Goal: Transaction & Acquisition: Purchase product/service

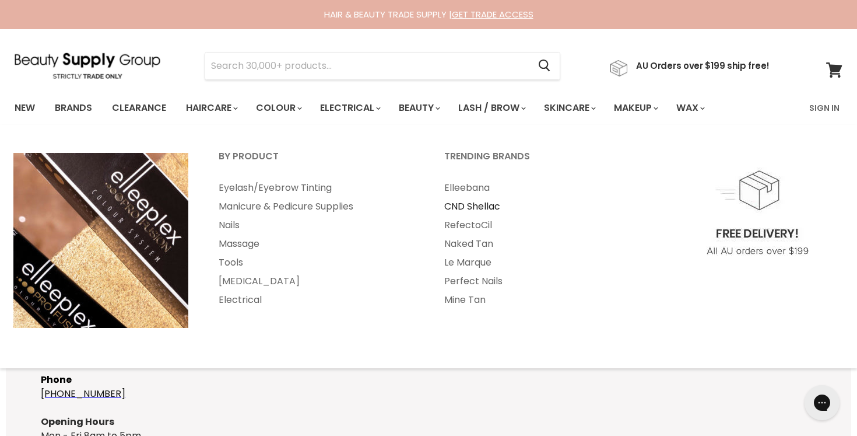
click at [469, 209] on link "CND Shellac" at bounding box center [541, 206] width 223 height 19
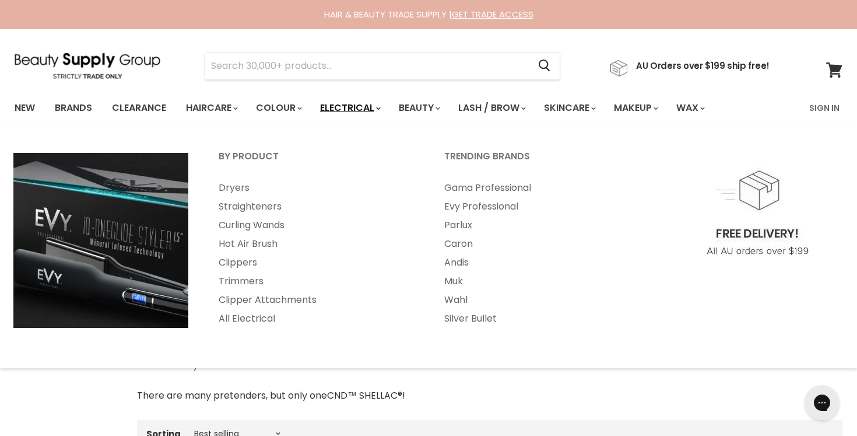
click at [371, 110] on link "Electrical" at bounding box center [349, 108] width 76 height 24
click at [380, 110] on span "Main menu" at bounding box center [378, 108] width 3 height 5
click at [388, 105] on link "Electrical" at bounding box center [349, 108] width 76 height 24
click at [247, 315] on link "All Electrical" at bounding box center [315, 318] width 223 height 19
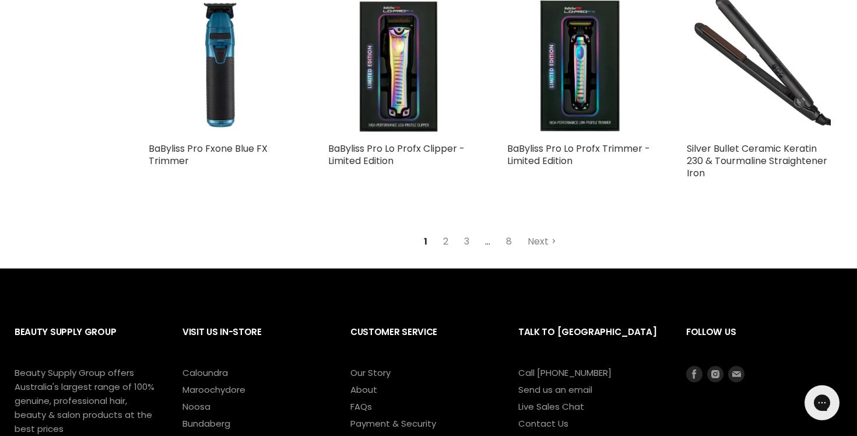
scroll to position [2863, 0]
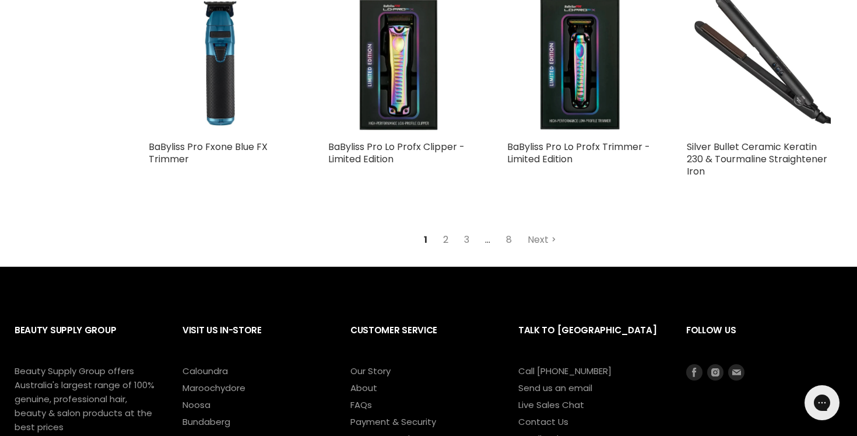
click at [444, 229] on link "2" at bounding box center [446, 239] width 18 height 21
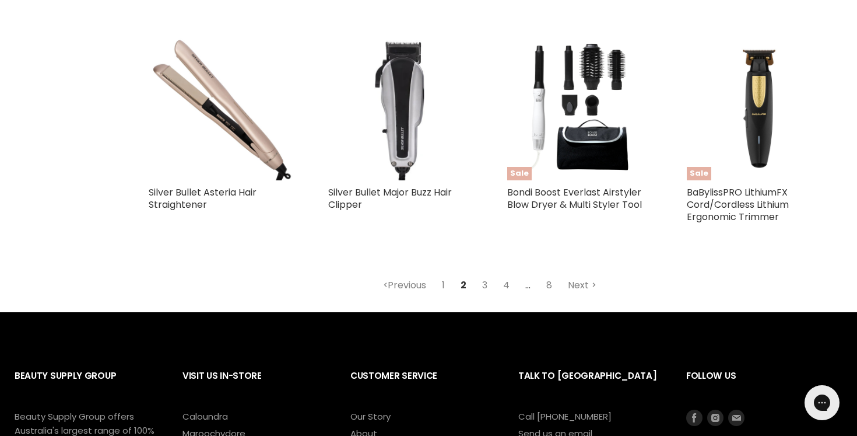
scroll to position [2776, 0]
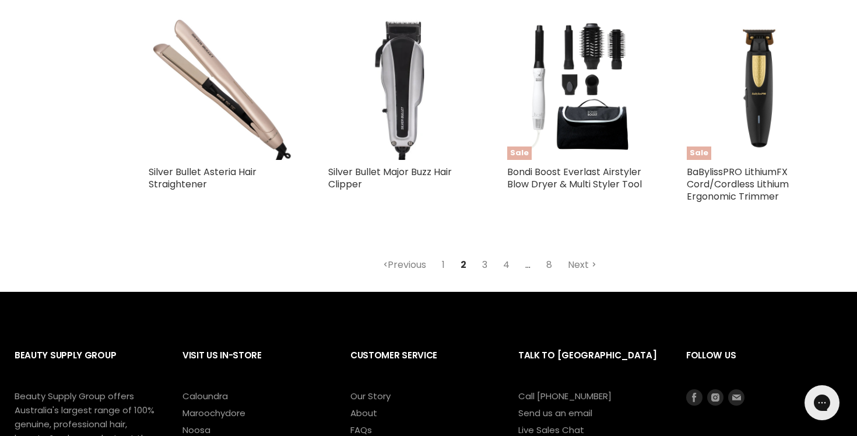
click at [483, 261] on link "3" at bounding box center [485, 264] width 18 height 21
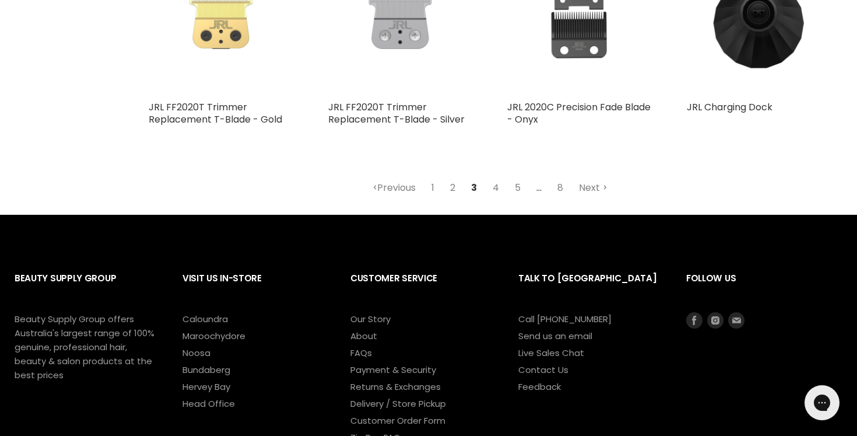
scroll to position [2948, 0]
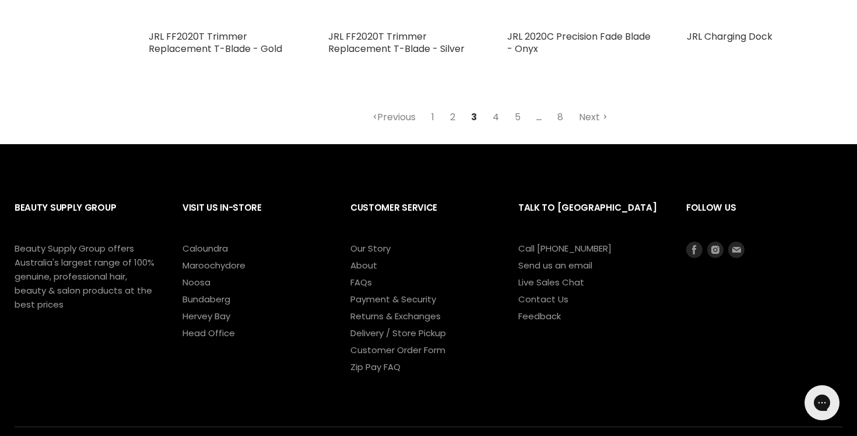
click at [498, 107] on link "4" at bounding box center [495, 117] width 19 height 21
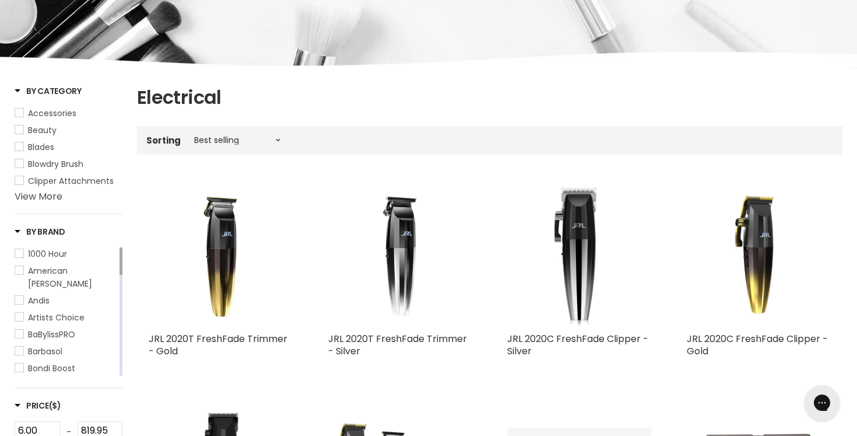
scroll to position [140, 0]
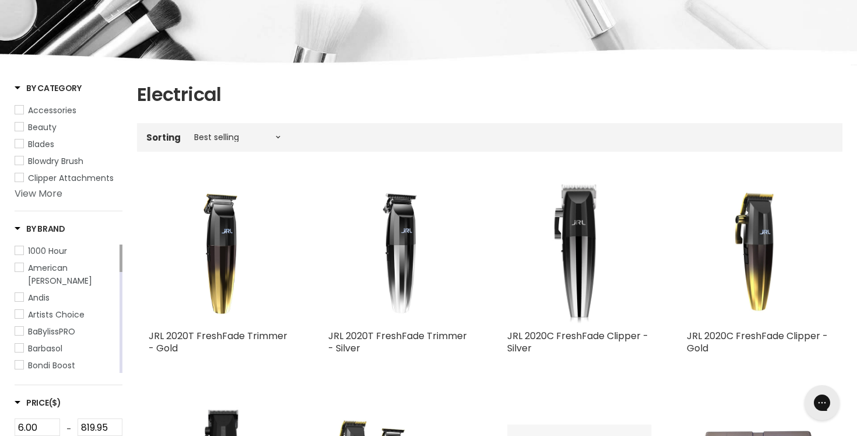
click at [44, 195] on link "View More" at bounding box center [39, 193] width 48 height 13
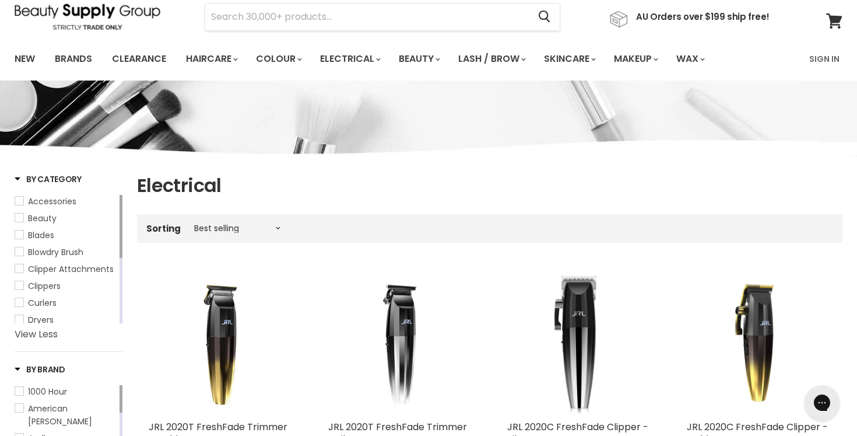
scroll to position [47, 0]
